Goal: Task Accomplishment & Management: Use online tool/utility

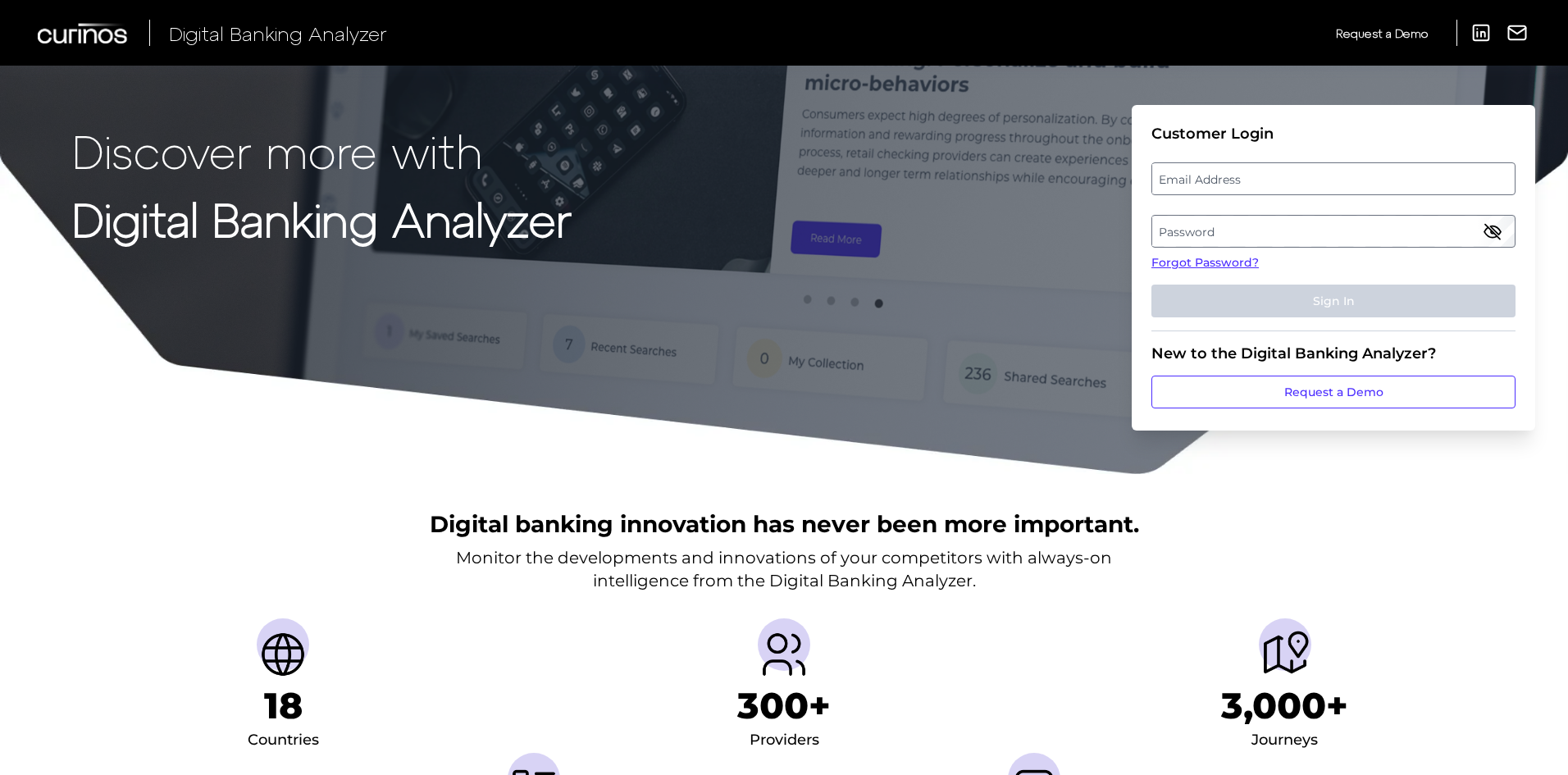
click at [1278, 183] on label "Email Address" at bounding box center [1333, 179] width 361 height 30
click at [1278, 183] on input "email" at bounding box center [1333, 179] width 364 height 33
click at [1276, 182] on input "Email Address" at bounding box center [1333, 179] width 364 height 33
type input "[EMAIL_ADDRESS][PERSON_NAME][DOMAIN_NAME]"
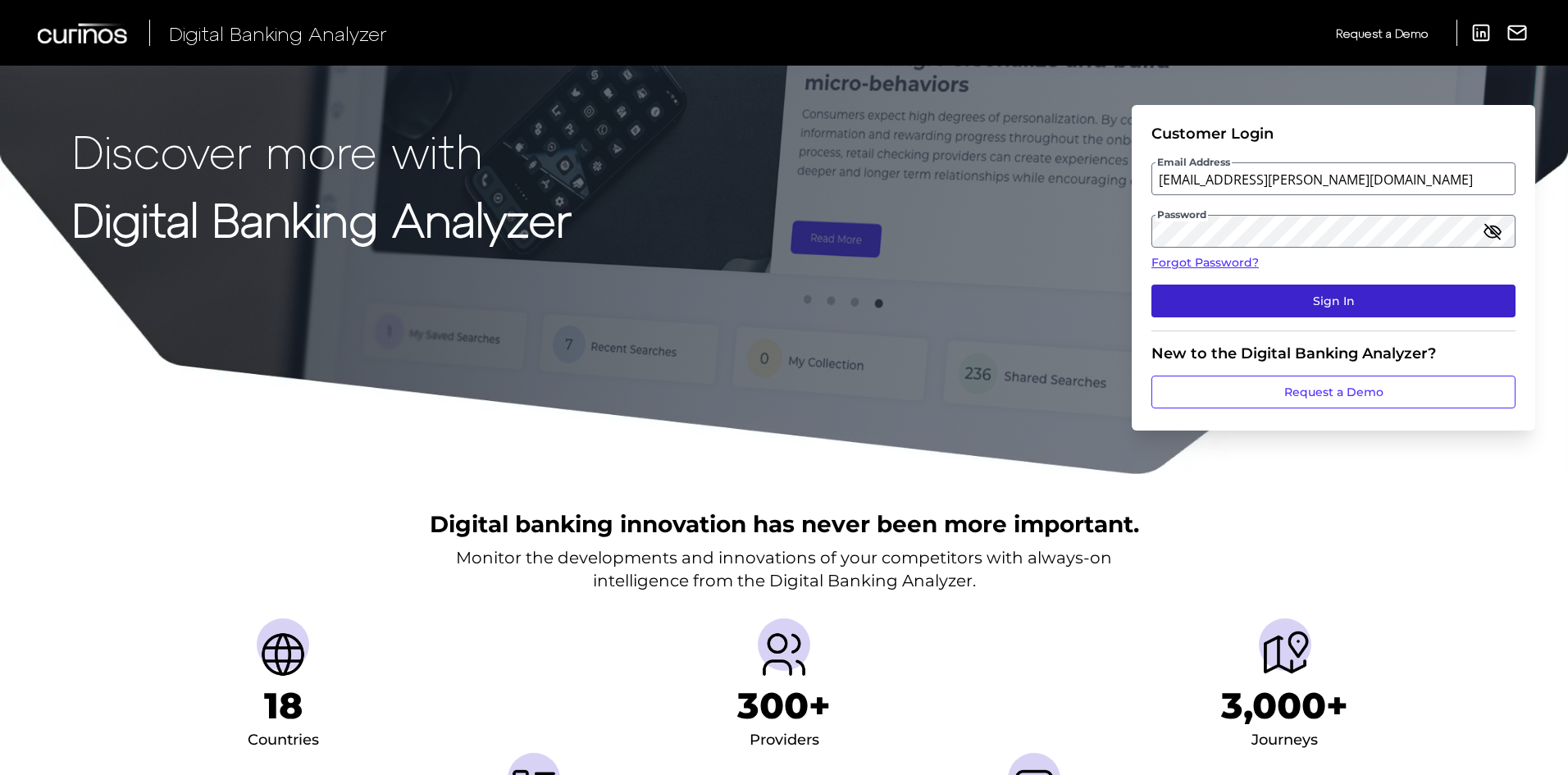
click at [1304, 303] on button "Sign In" at bounding box center [1333, 301] width 364 height 33
